Goal: Check status: Check status

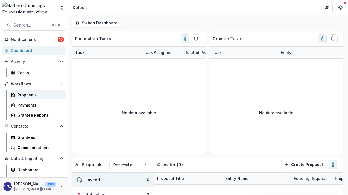
click at [22, 96] on div "Proposals" at bounding box center [40, 95] width 44 height 6
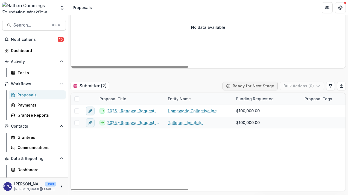
scroll to position [121, 0]
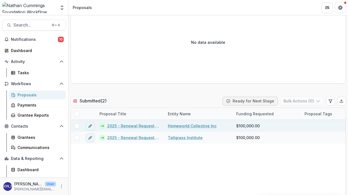
click at [132, 123] on link "2025 - Renewal Request Application" at bounding box center [134, 126] width 54 height 6
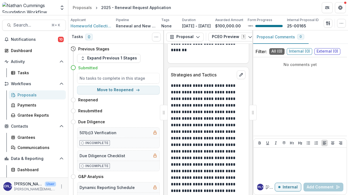
click at [92, 69] on h4 "Submitted" at bounding box center [87, 68] width 19 height 6
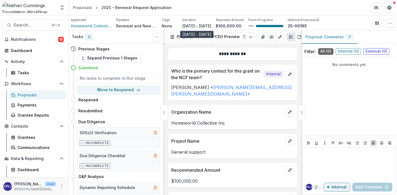
click at [195, 27] on p "[DATE] - [DATE]" at bounding box center [196, 26] width 29 height 6
click at [348, 24] on icon "button" at bounding box center [390, 23] width 4 height 4
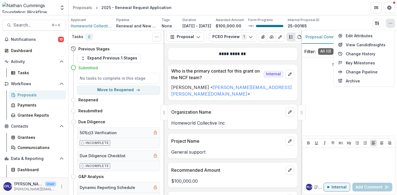
click at [348, 21] on div "Applicant Homeworld Collective Inc Pipeline Renewal and New Grants Pipeline Tag…" at bounding box center [233, 23] width 324 height 11
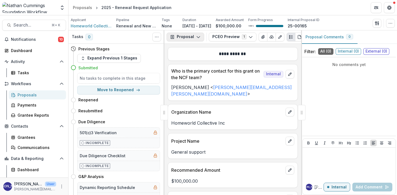
click at [196, 38] on icon "button" at bounding box center [198, 37] width 4 height 4
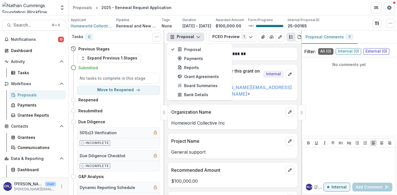
click at [217, 11] on header "Proposals 2025 - Renewal Request Application" at bounding box center [232, 7] width 328 height 15
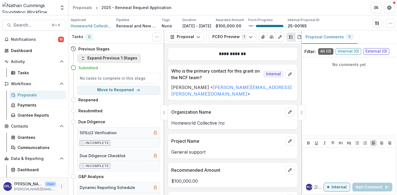
click at [99, 56] on button "Expand Previous 1 Stages" at bounding box center [109, 58] width 64 height 9
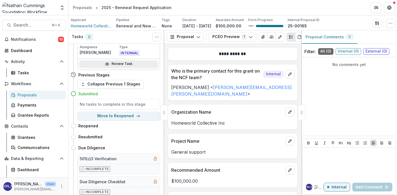
scroll to position [35, 0]
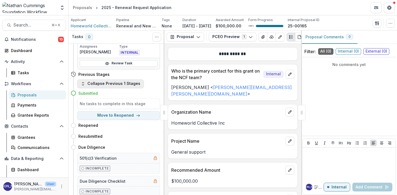
click at [104, 84] on button "Collapse Previous 1 Stages" at bounding box center [110, 83] width 67 height 9
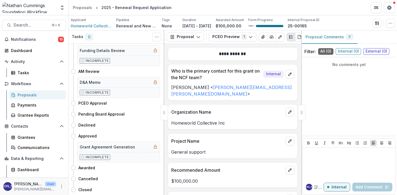
scroll to position [0, 0]
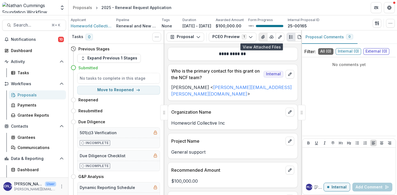
click at [261, 38] on icon "View Attached Files" at bounding box center [263, 37] width 4 height 4
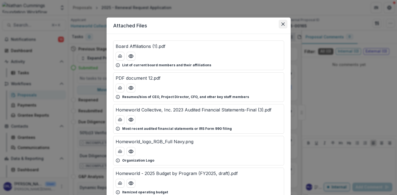
click at [283, 25] on icon "Close" at bounding box center [282, 23] width 3 height 3
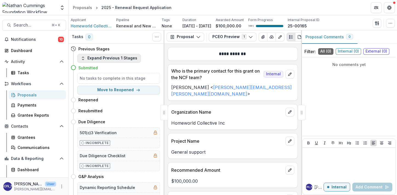
click at [86, 59] on button "Expand Previous 1 Stages" at bounding box center [109, 58] width 64 height 9
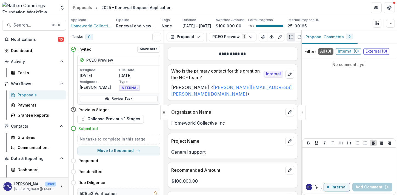
click at [126, 71] on p "Due Date" at bounding box center [138, 70] width 38 height 5
click at [23, 73] on div "Tasks" at bounding box center [40, 73] width 44 height 6
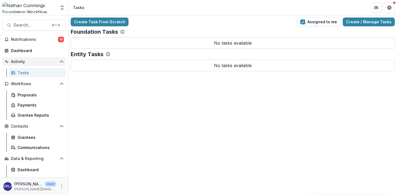
click at [14, 61] on span "Activity" at bounding box center [34, 61] width 46 height 5
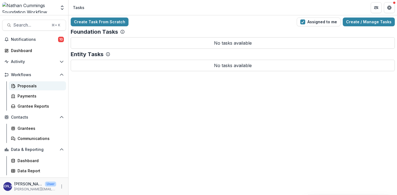
click at [27, 86] on div "Proposals" at bounding box center [40, 86] width 44 height 6
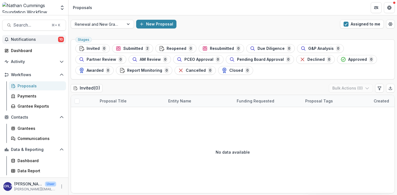
click at [27, 42] on span "Notifications" at bounding box center [34, 39] width 47 height 5
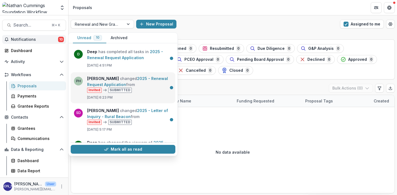
click at [140, 86] on link "2025 - Renewal Request Application" at bounding box center [127, 81] width 81 height 11
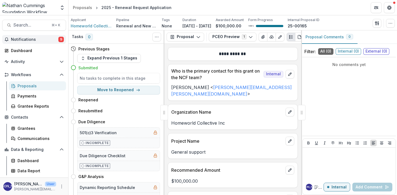
click at [38, 39] on span "Notifications" at bounding box center [34, 39] width 47 height 5
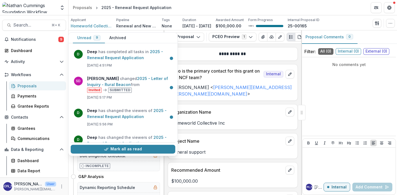
click at [204, 98] on div "**********" at bounding box center [232, 119] width 137 height 151
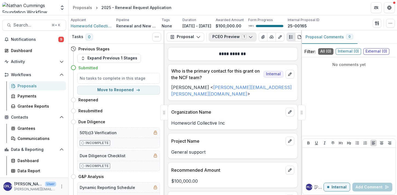
click at [249, 36] on icon "button" at bounding box center [250, 37] width 4 height 4
click at [241, 8] on header "Proposals 2025 - Renewal Request Application" at bounding box center [232, 7] width 328 height 15
